Goal: Task Accomplishment & Management: Complete application form

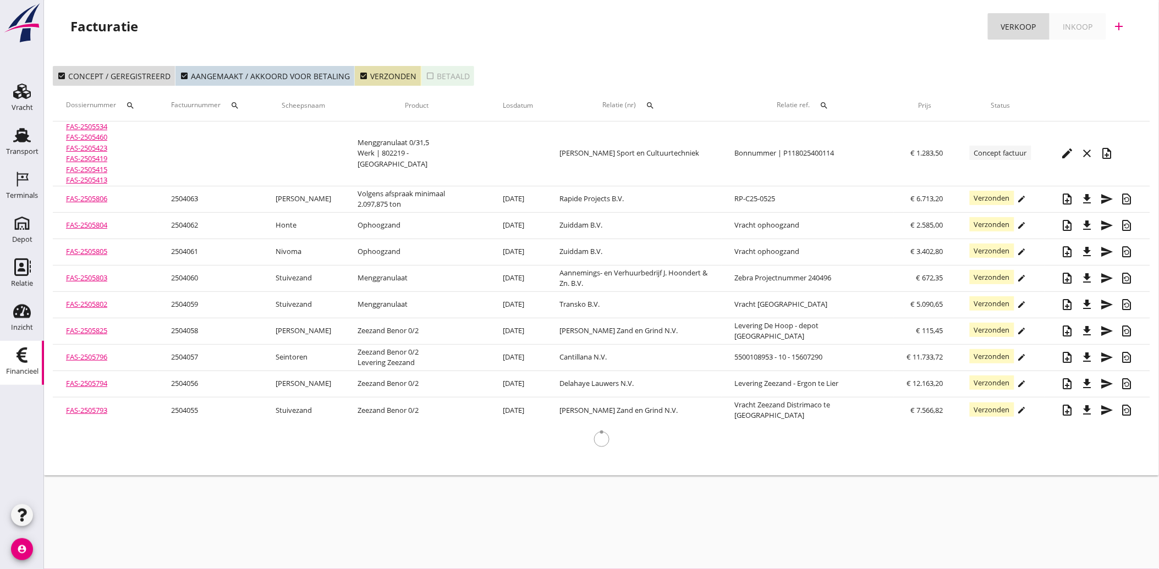
click at [661, 102] on div "search" at bounding box center [651, 105] width 20 height 9
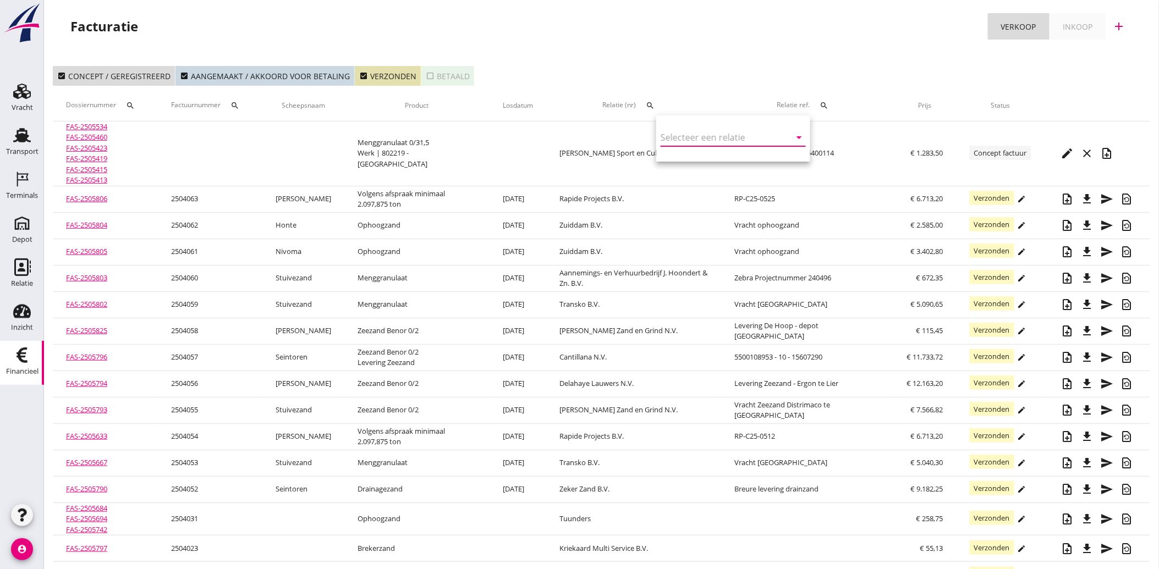
click at [688, 142] on input "text" at bounding box center [718, 138] width 114 height 18
click at [710, 157] on div "Loonbedrijf De Ruijter B.V." at bounding box center [731, 158] width 122 height 13
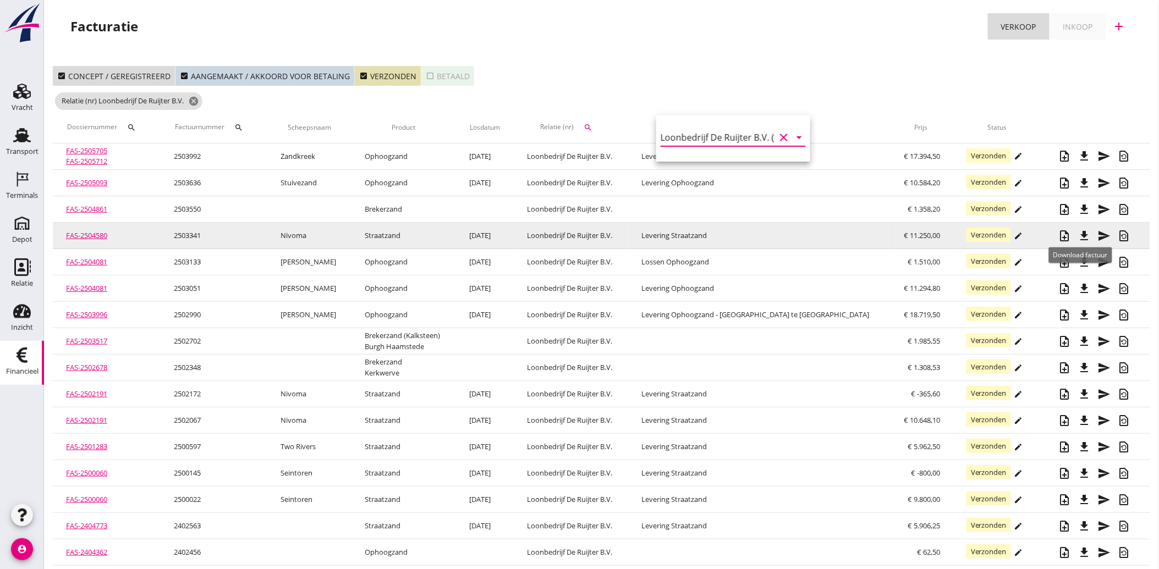
type input "Loonbedrijf De Ruijter B.V. (13043)"
click at [1083, 233] on icon "file_download" at bounding box center [1084, 235] width 13 height 13
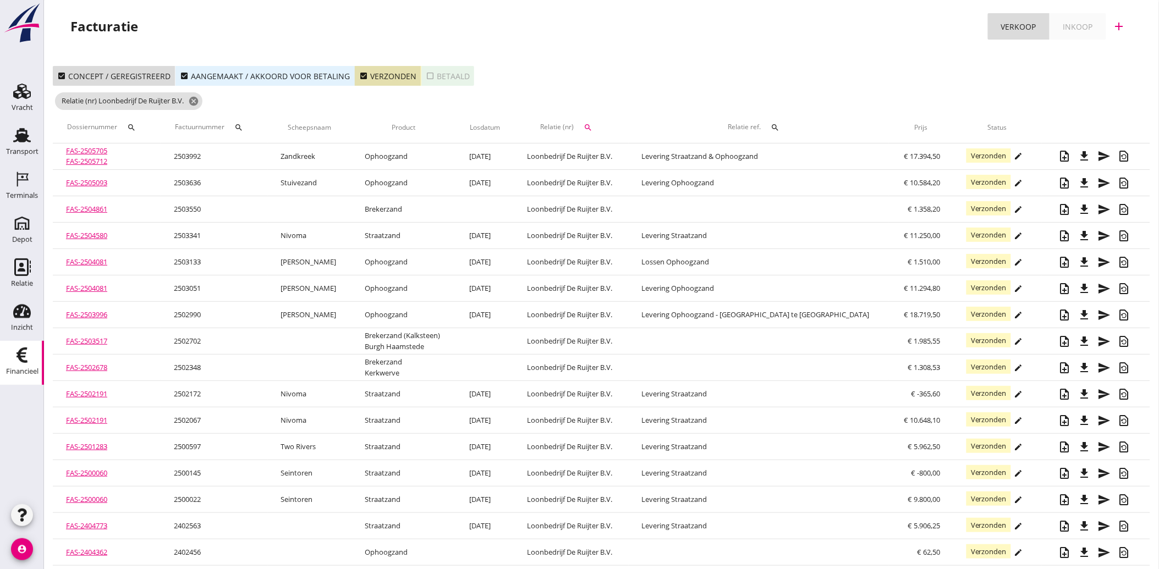
drag, startPoint x: 358, startPoint y: 74, endPoint x: 287, endPoint y: 80, distance: 71.3
click at [359, 74] on icon "check_box" at bounding box center [363, 76] width 9 height 9
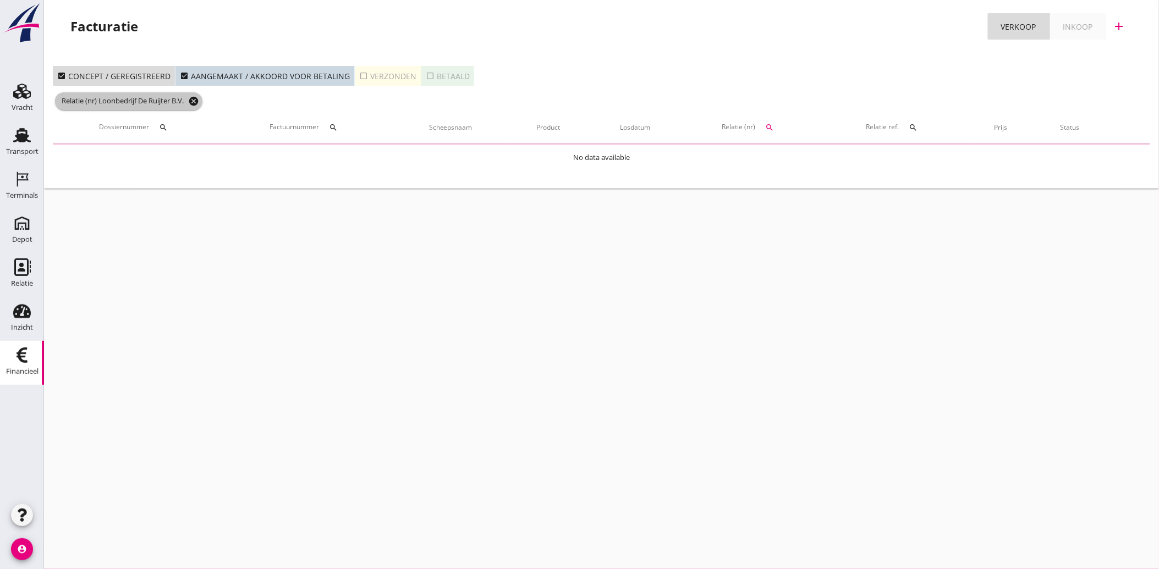
click at [199, 99] on icon "cancel" at bounding box center [193, 101] width 11 height 11
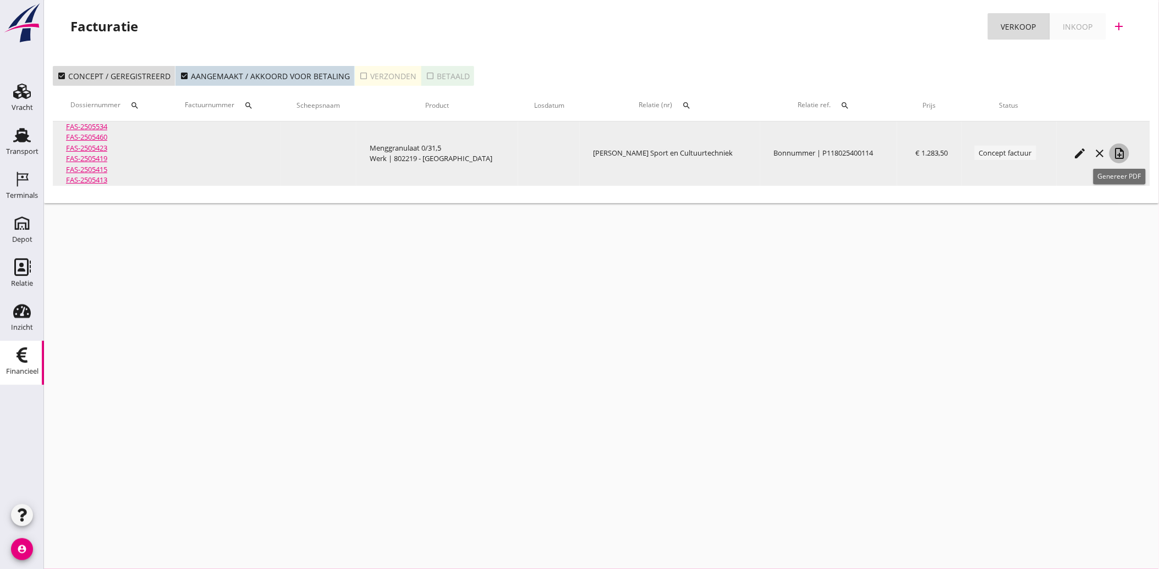
click at [1119, 151] on icon "note_add" at bounding box center [1119, 153] width 13 height 13
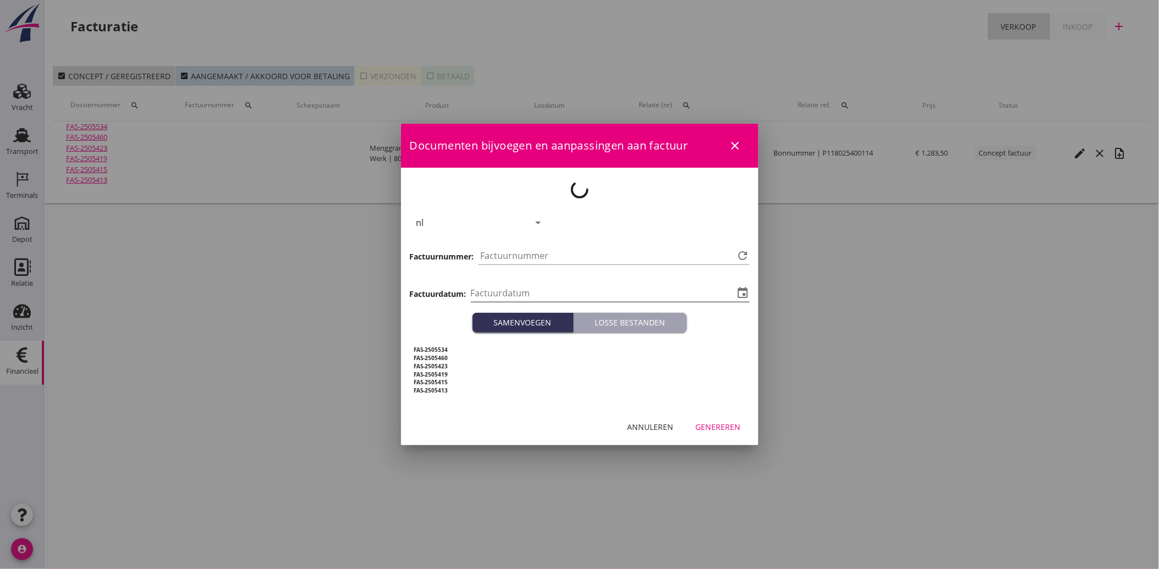
type input "[DATE]"
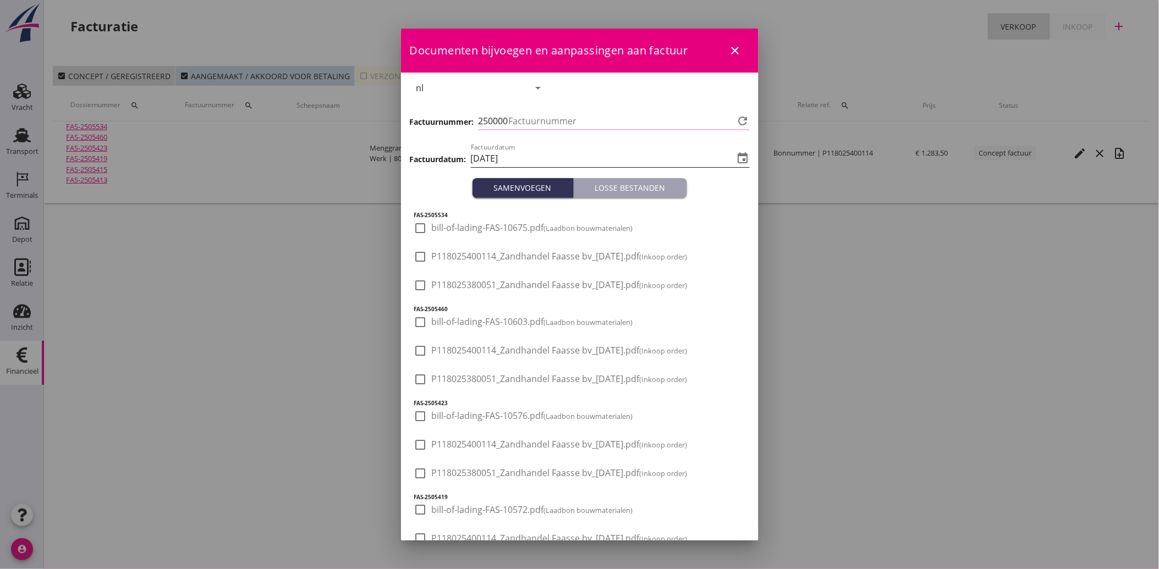
type input "4064"
click at [729, 50] on icon "close" at bounding box center [735, 50] width 13 height 13
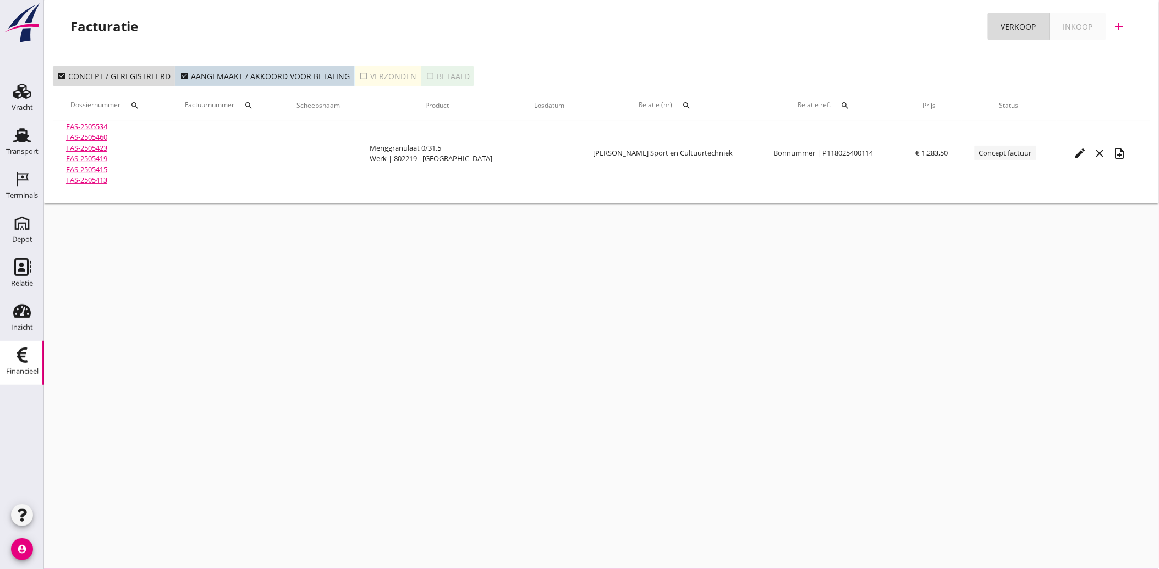
click at [14, 355] on icon "Financieel" at bounding box center [22, 356] width 18 height 18
click at [686, 102] on icon "search" at bounding box center [687, 105] width 9 height 9
click at [711, 138] on input "text" at bounding box center [739, 138] width 114 height 18
click at [717, 155] on div "Loonbedrijf De Ruijter B.V." at bounding box center [751, 158] width 122 height 13
type input "Loonbedrijf De Ruijter B.V. (13043)"
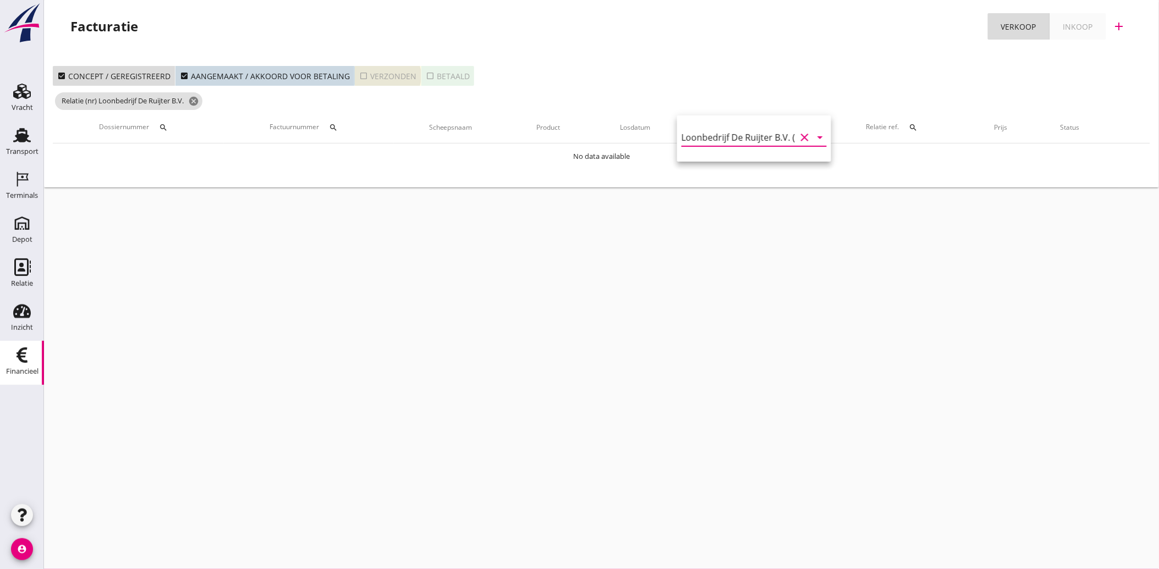
click at [359, 74] on icon "check_box_outline_blank" at bounding box center [363, 76] width 9 height 9
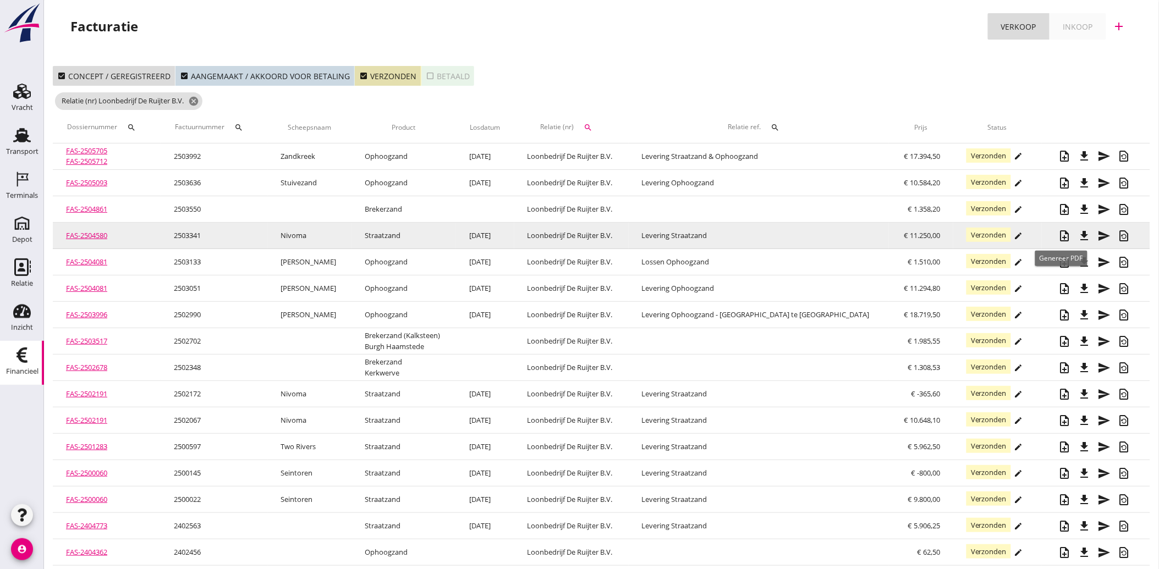
click at [1059, 231] on icon "note_add" at bounding box center [1065, 235] width 13 height 13
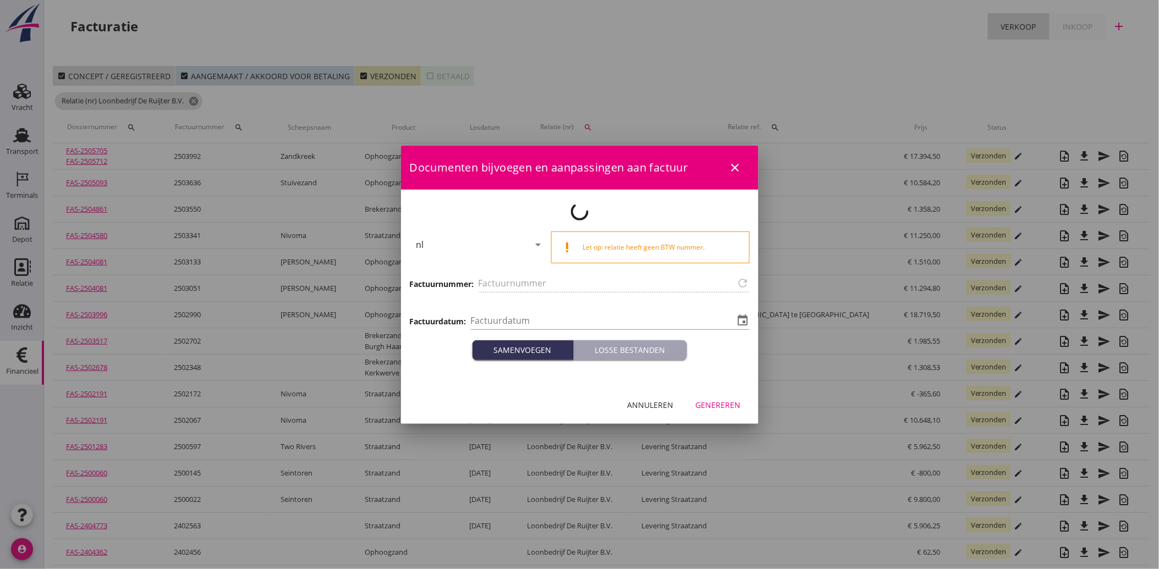
type input "2503341"
type input "[DATE]"
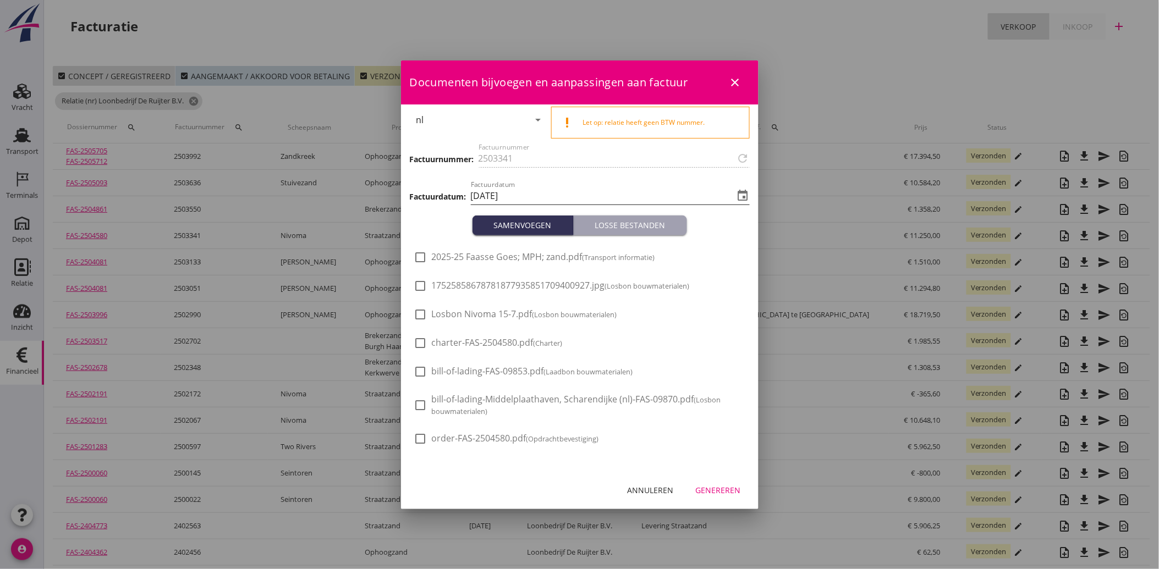
click at [743, 194] on icon "event" at bounding box center [743, 195] width 13 height 13
click at [499, 193] on input "[DATE]" at bounding box center [603, 196] width 264 height 18
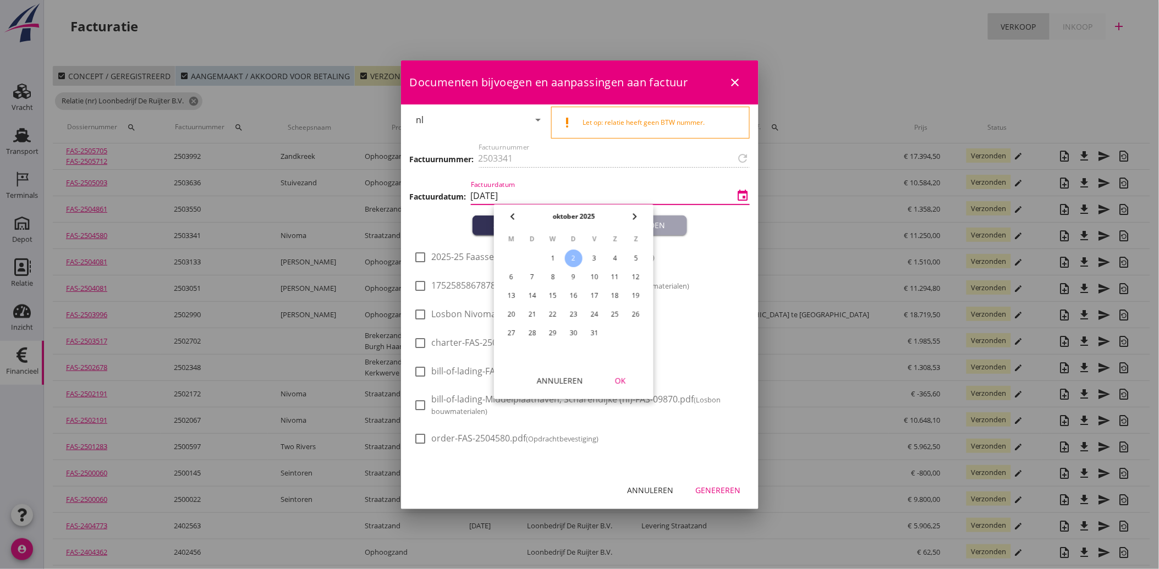
click at [512, 213] on icon "chevron_left" at bounding box center [512, 216] width 13 height 13
click at [512, 213] on div "chevron_left [DATE] chevron_right" at bounding box center [574, 217] width 160 height 24
click at [513, 216] on div "chevron_left [DATE] chevron_right" at bounding box center [574, 217] width 160 height 24
click at [516, 218] on div "chevron_left [DATE] chevron_right" at bounding box center [574, 217] width 160 height 24
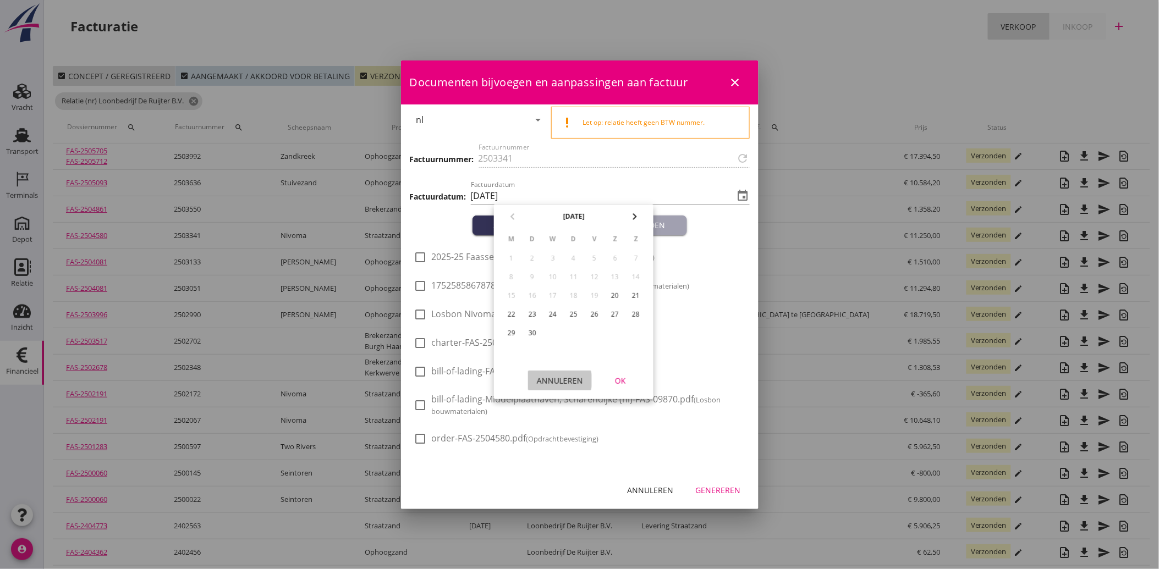
drag, startPoint x: 555, startPoint y: 379, endPoint x: 549, endPoint y: 362, distance: 17.6
click at [555, 378] on div "Annuleren" at bounding box center [560, 381] width 46 height 12
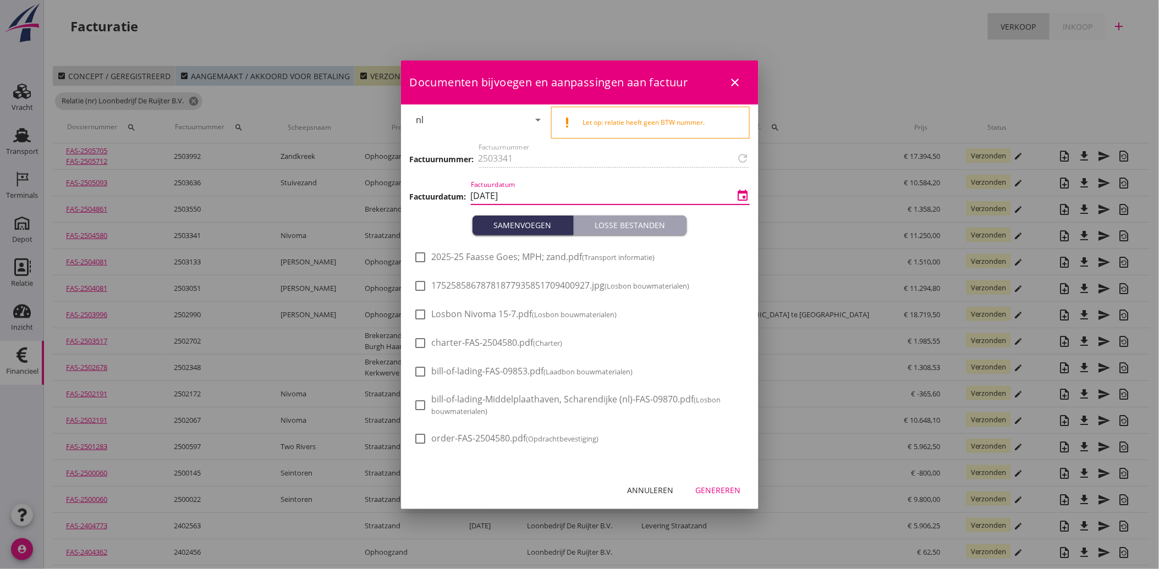
click at [518, 194] on input "[DATE]" at bounding box center [603, 196] width 264 height 18
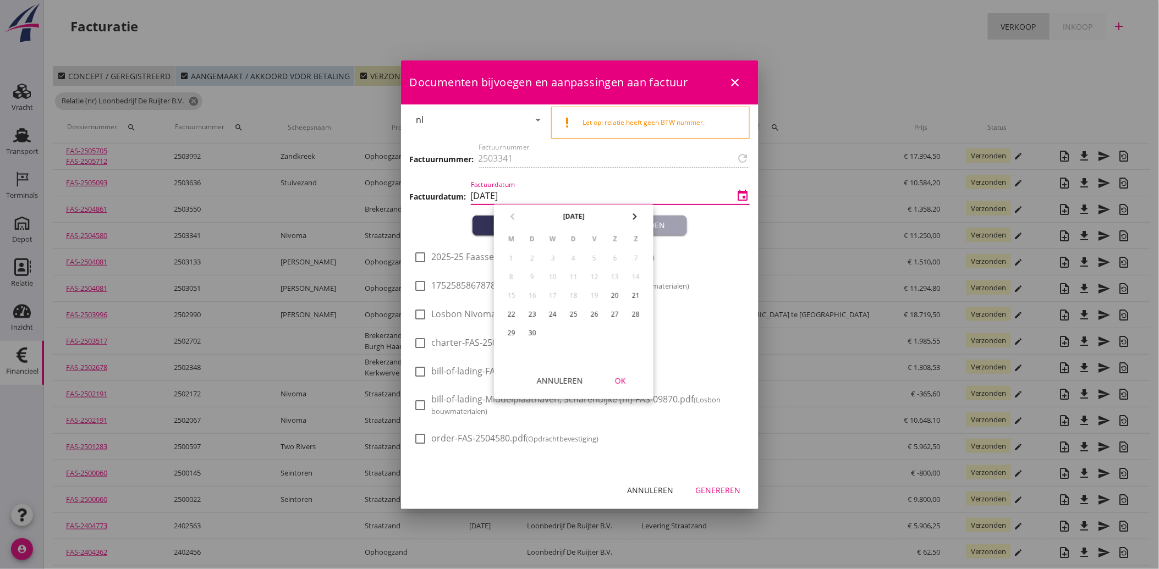
click at [633, 215] on icon "chevron_right" at bounding box center [634, 216] width 13 height 13
click at [516, 211] on icon "chevron_left" at bounding box center [512, 216] width 13 height 13
click at [516, 211] on div "chevron_left [DATE] chevron_right" at bounding box center [574, 217] width 160 height 24
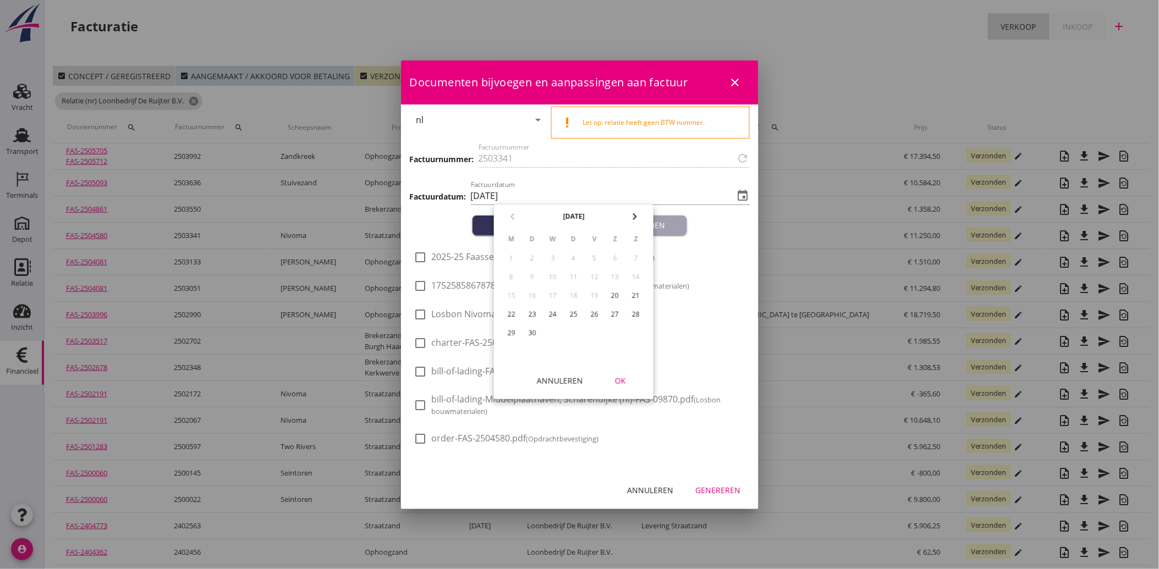
click at [516, 211] on div "chevron_left [DATE] chevron_right" at bounding box center [574, 217] width 160 height 24
click at [556, 380] on div "Annuleren" at bounding box center [560, 381] width 46 height 12
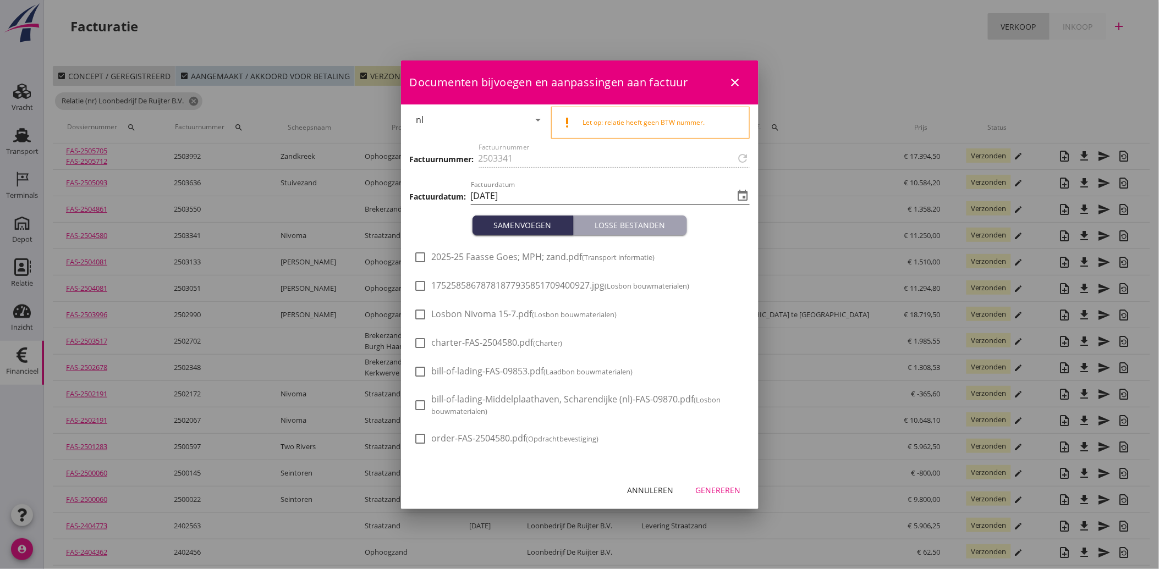
click at [544, 196] on input "[DATE]" at bounding box center [603, 196] width 264 height 18
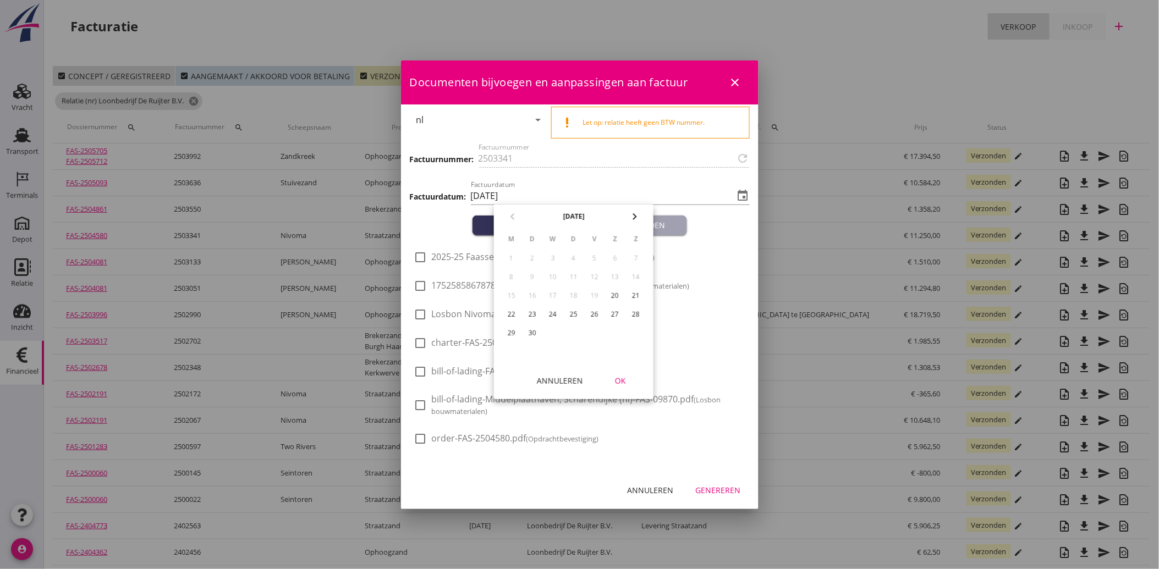
click at [512, 215] on div "chevron_left [DATE] chevron_right" at bounding box center [574, 217] width 160 height 24
click at [567, 381] on div "Annuleren" at bounding box center [560, 381] width 46 height 12
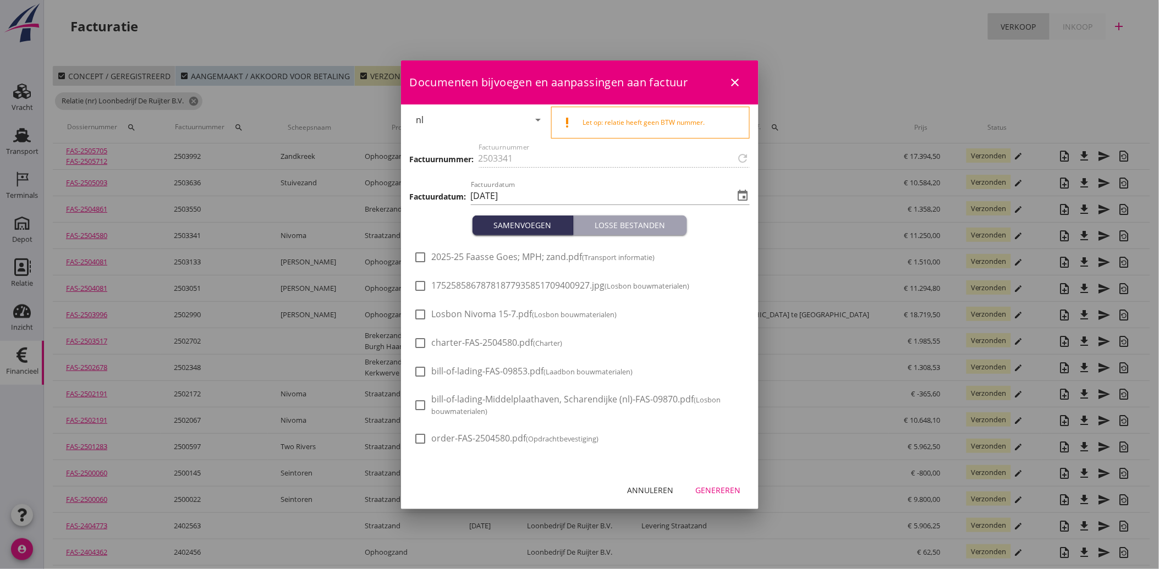
click at [652, 490] on div "Annuleren" at bounding box center [651, 491] width 46 height 12
